Goal: Task Accomplishment & Management: Manage account settings

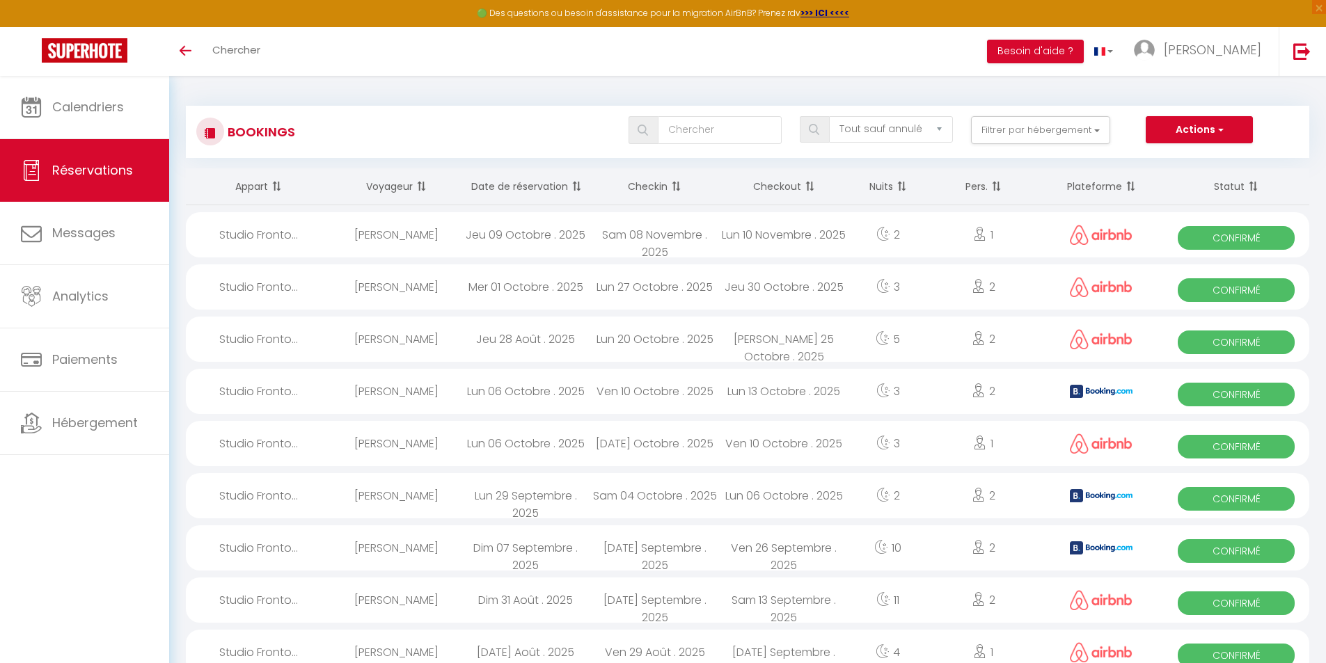
select select "not_cancelled"
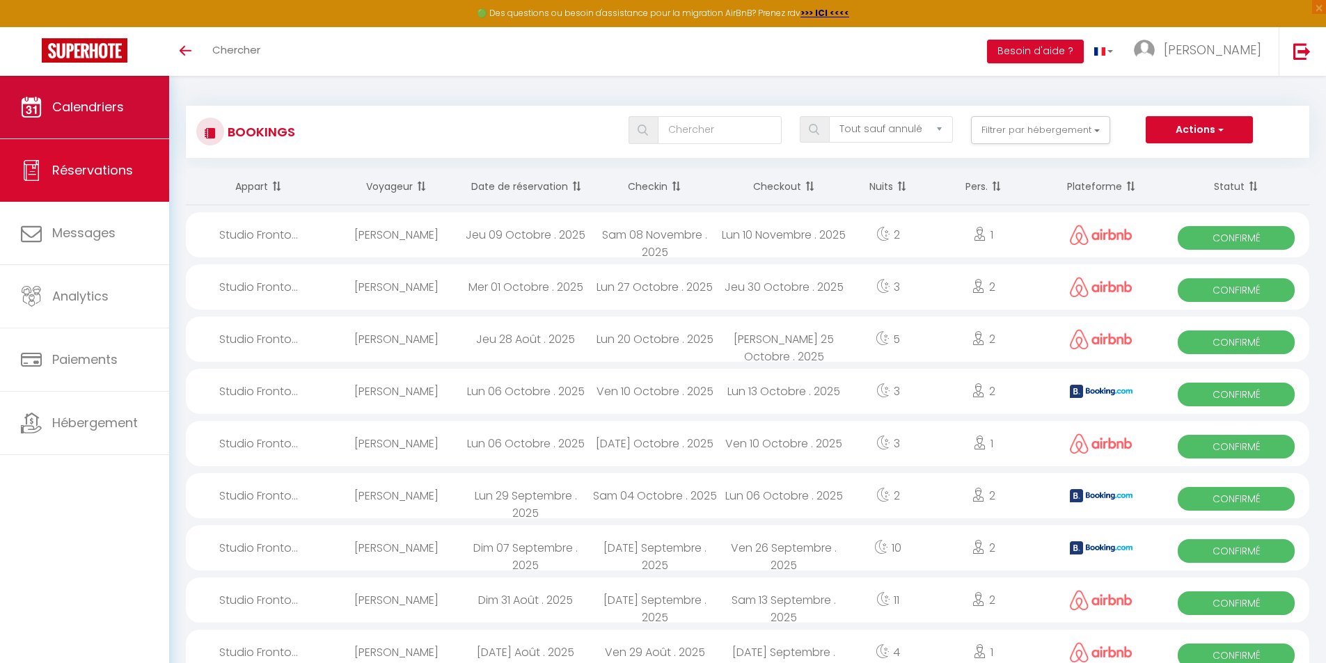
click at [82, 110] on span "Calendriers" at bounding box center [88, 106] width 72 height 17
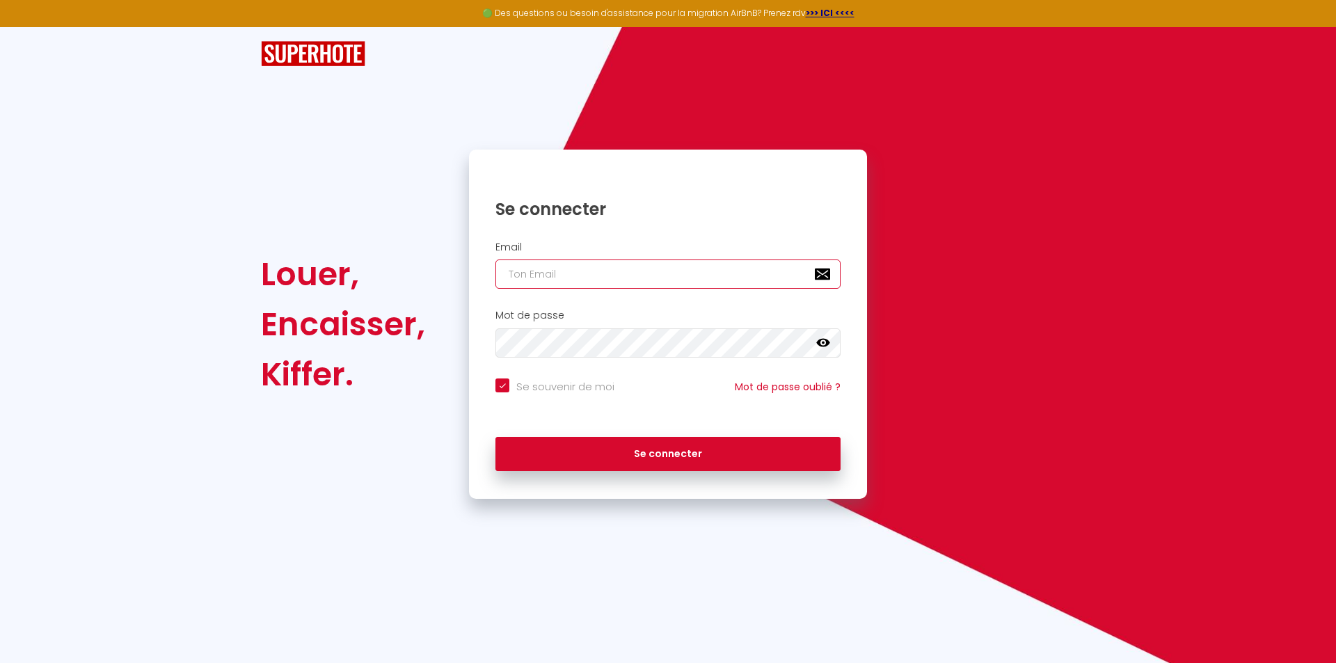
click at [583, 272] on input "email" at bounding box center [668, 274] width 345 height 29
type input "[PERSON_NAME][EMAIL_ADDRESS][DOMAIN_NAME]"
checkbox input "true"
click at [548, 275] on input "[PERSON_NAME][EMAIL_ADDRESS][DOMAIN_NAME]" at bounding box center [668, 274] width 345 height 29
type input "[EMAIL_ADDRESS][DOMAIN_NAME]"
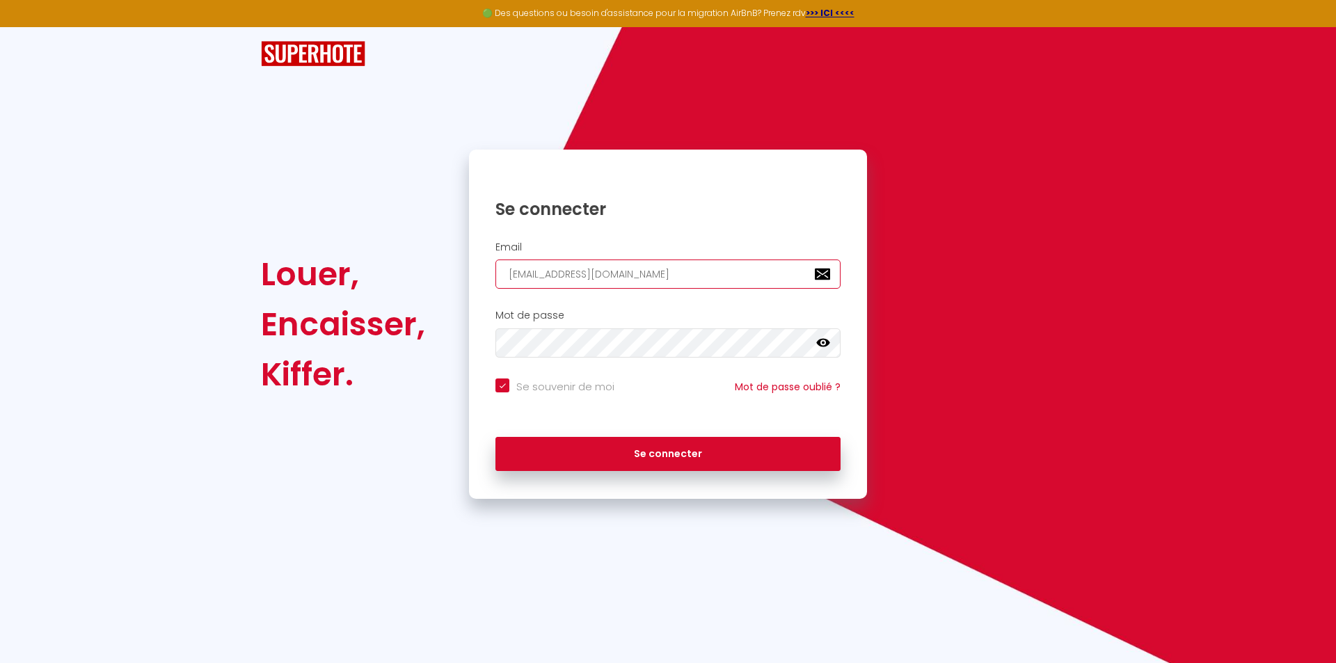
checkbox input "true"
type input "[EMAIL_ADDRESS][DOMAIN_NAME]"
checkbox input "true"
type input "[EMAIL_ADDRESS][DOMAIN_NAME]"
checkbox input "true"
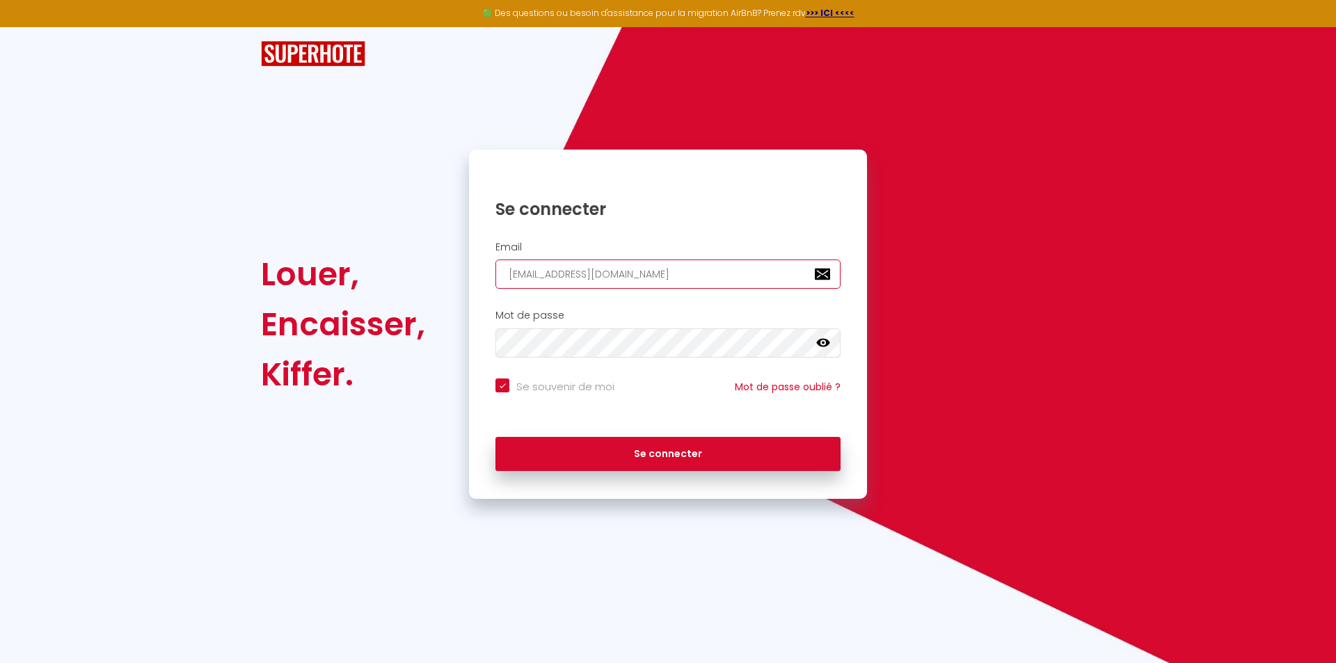
type input "[EMAIL_ADDRESS][DOMAIN_NAME]"
click at [496, 437] on button "Se connecter" at bounding box center [668, 454] width 345 height 35
checkbox input "true"
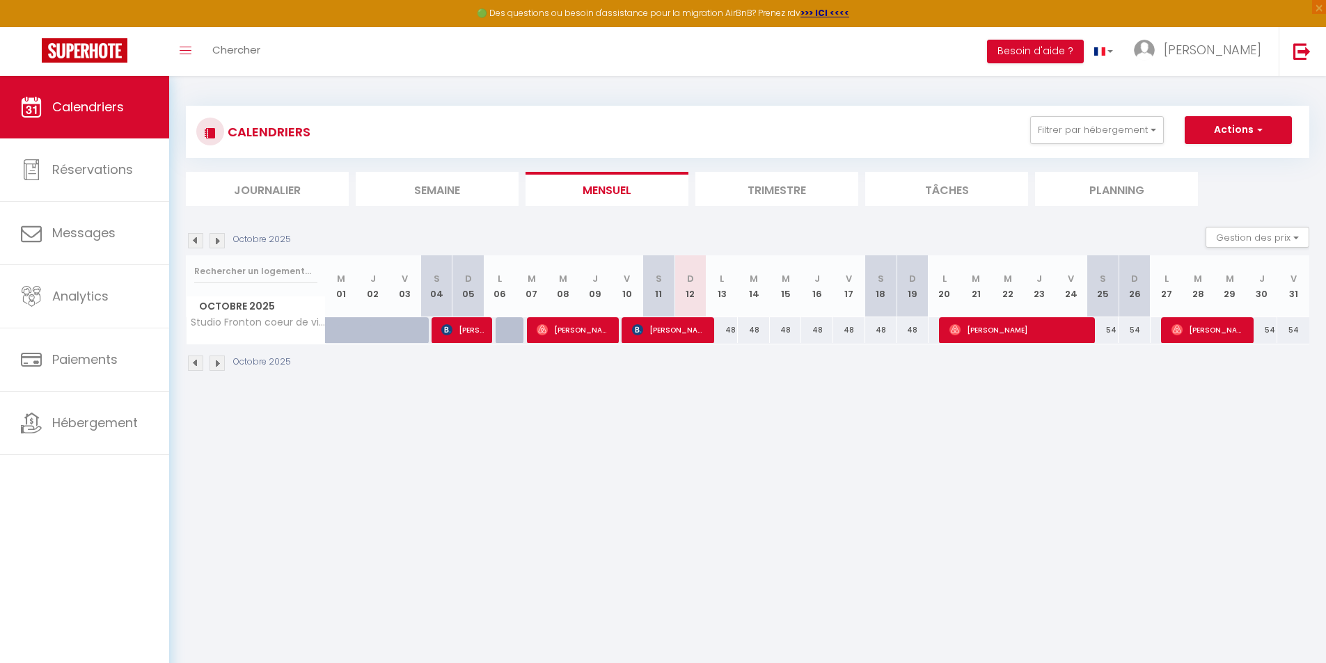
click at [192, 242] on img at bounding box center [195, 240] width 15 height 15
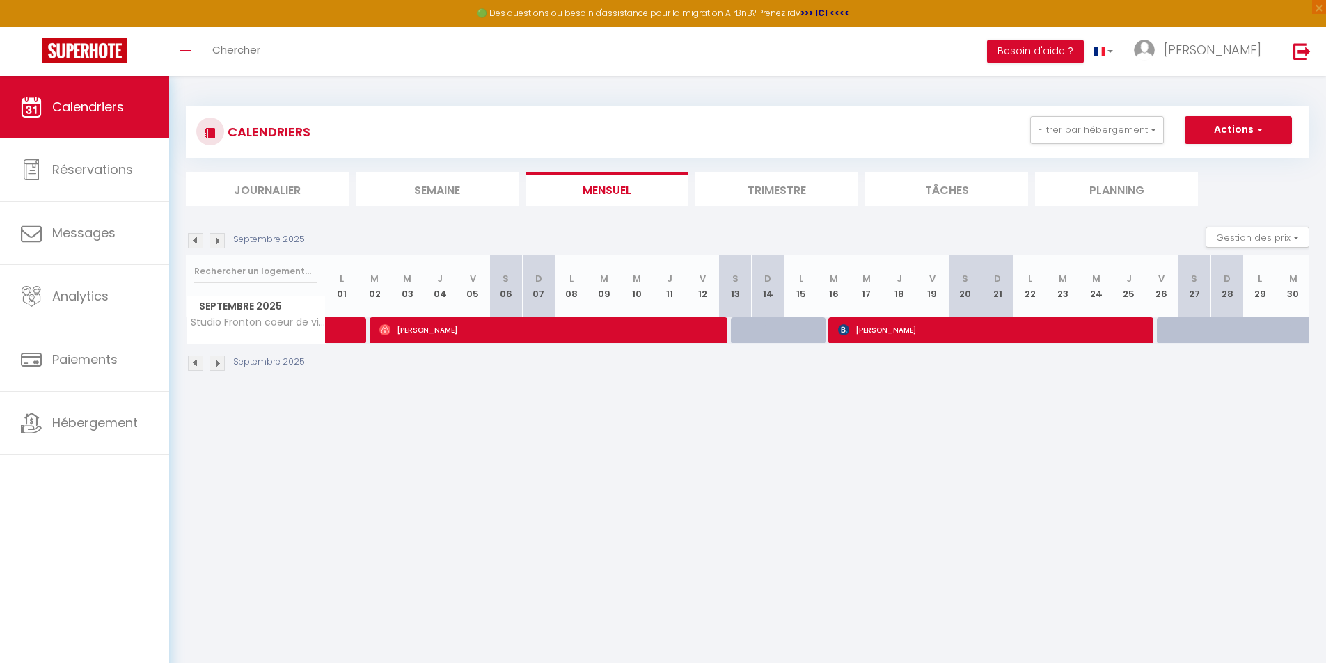
click at [195, 238] on img at bounding box center [195, 240] width 15 height 15
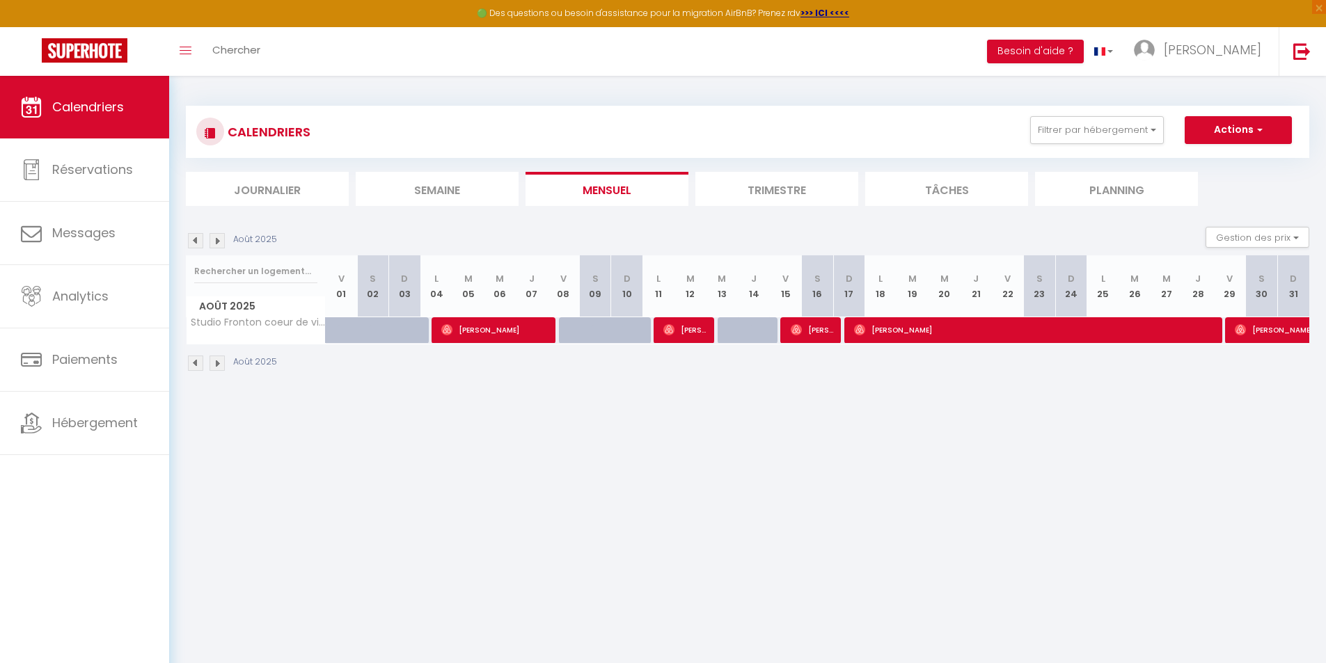
click at [225, 239] on div "Août 2025" at bounding box center [233, 240] width 95 height 15
click at [217, 240] on img at bounding box center [216, 240] width 15 height 15
